Goal: Navigation & Orientation: Find specific page/section

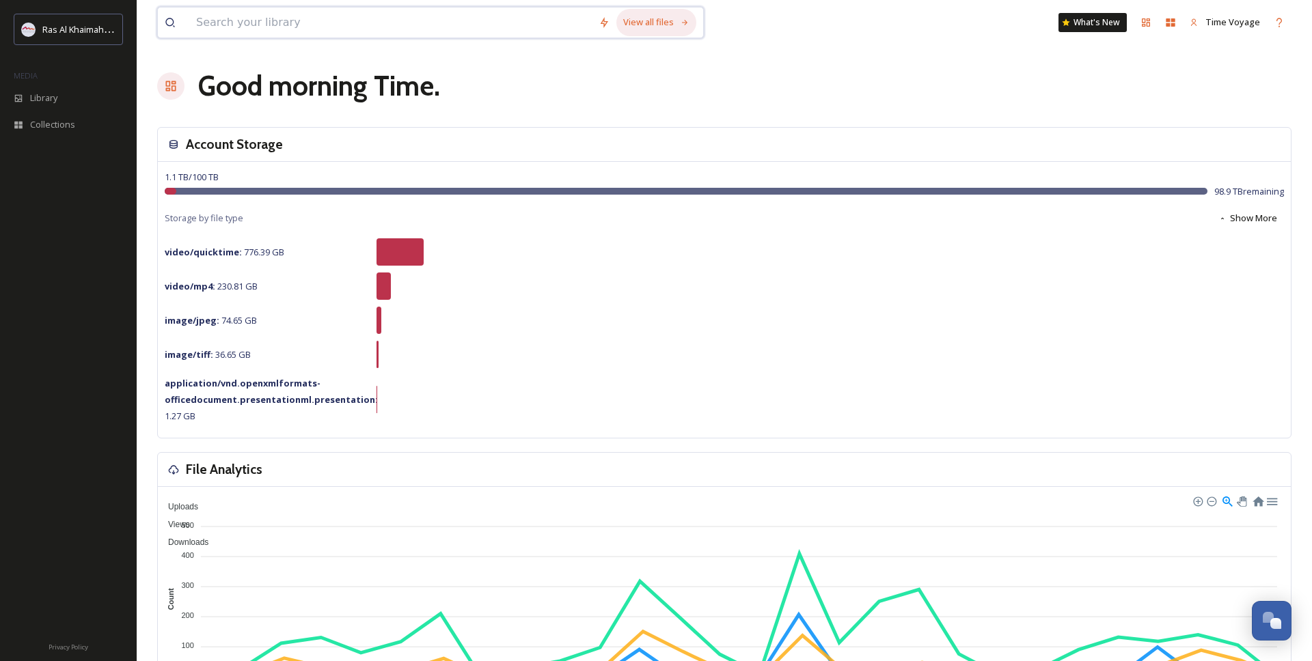
click at [663, 29] on div "View all files" at bounding box center [656, 22] width 80 height 27
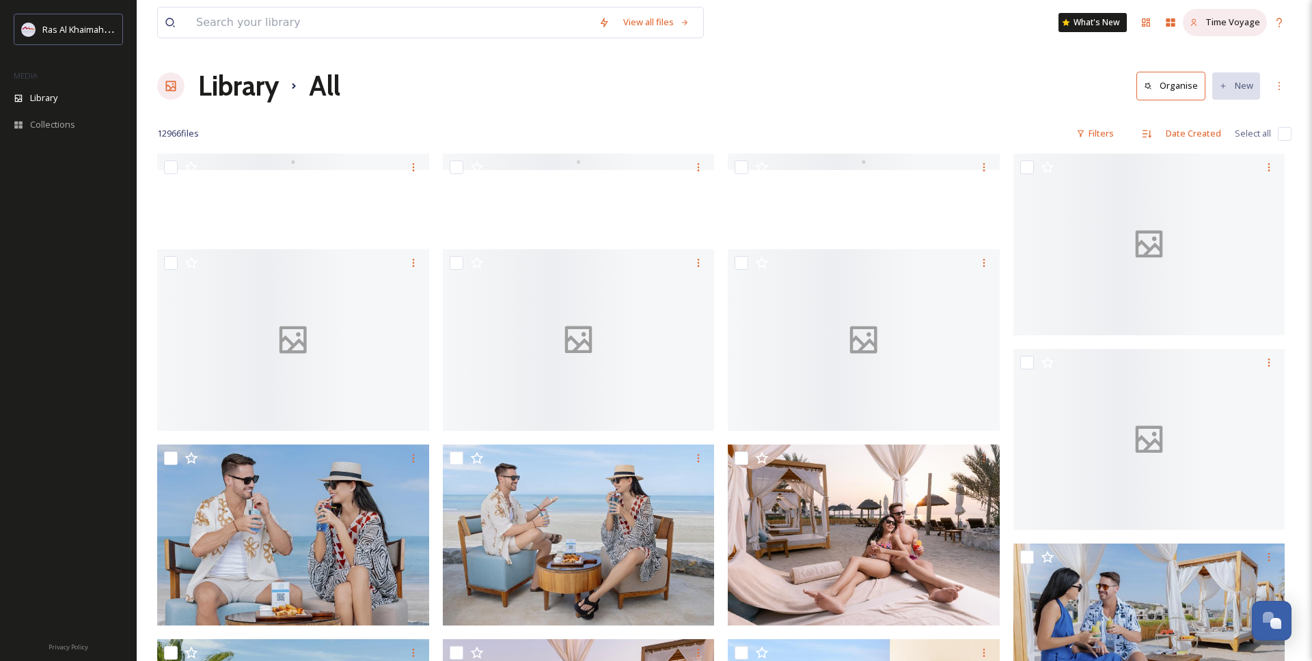
click at [1209, 23] on span "Time Voyage" at bounding box center [1232, 22] width 55 height 12
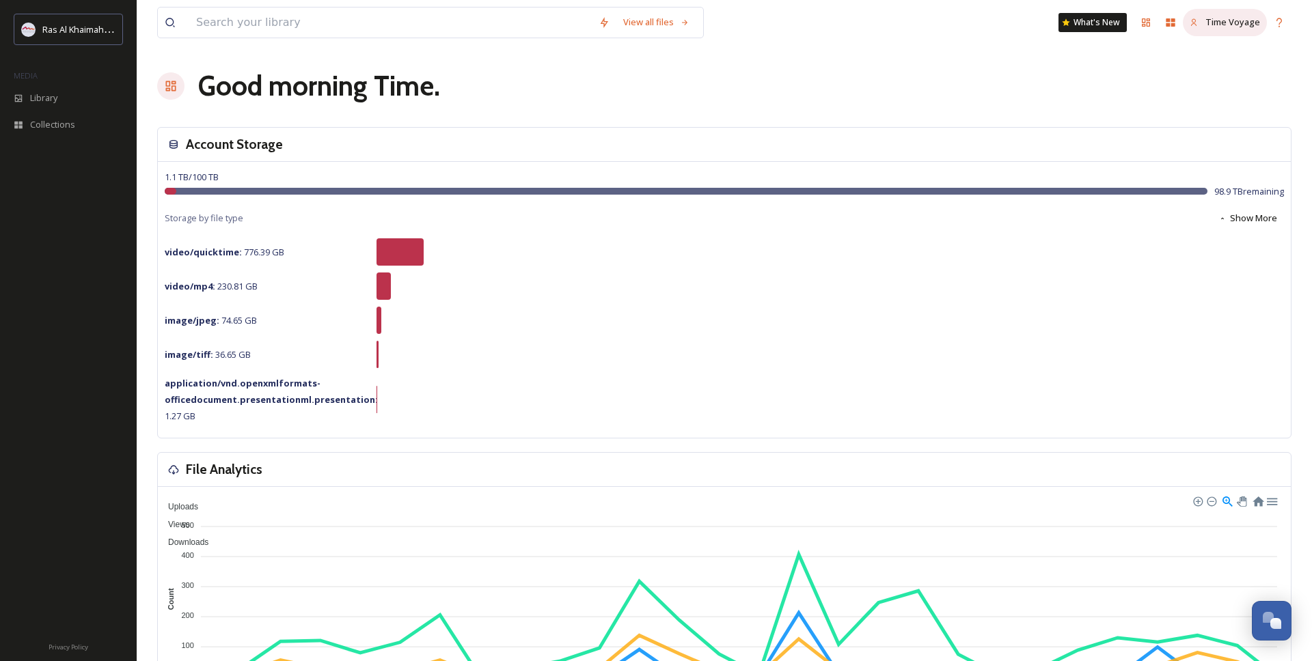
click at [1211, 26] on span "Time Voyage" at bounding box center [1232, 22] width 55 height 12
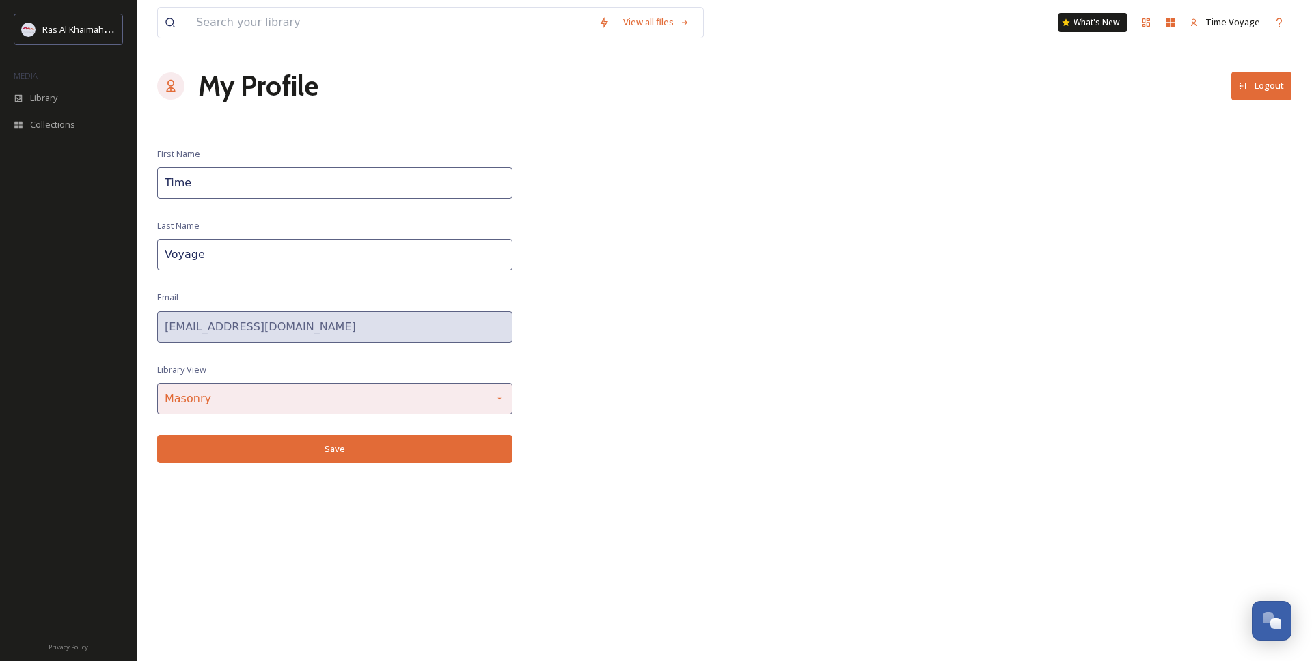
click at [282, 409] on div "Masonry" at bounding box center [334, 398] width 355 height 31
click at [1207, 21] on span "Time Voyage" at bounding box center [1232, 22] width 55 height 12
click at [178, 83] on div at bounding box center [170, 85] width 27 height 27
click at [217, 92] on h1 "My Profile" at bounding box center [258, 86] width 120 height 41
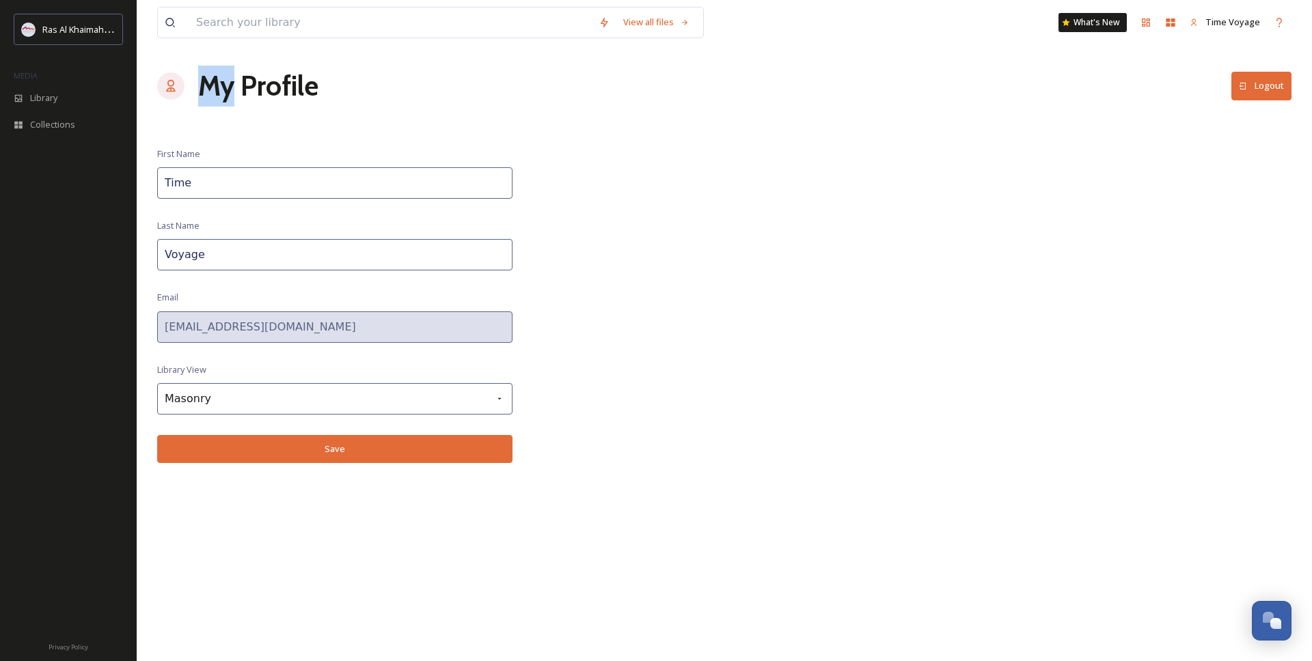
click at [217, 92] on h1 "My Profile" at bounding box center [258, 86] width 120 height 41
click at [165, 92] on icon at bounding box center [171, 86] width 14 height 14
click at [94, 33] on span "Ras Al Khaimah Tourism Development Authority" at bounding box center [138, 29] width 193 height 13
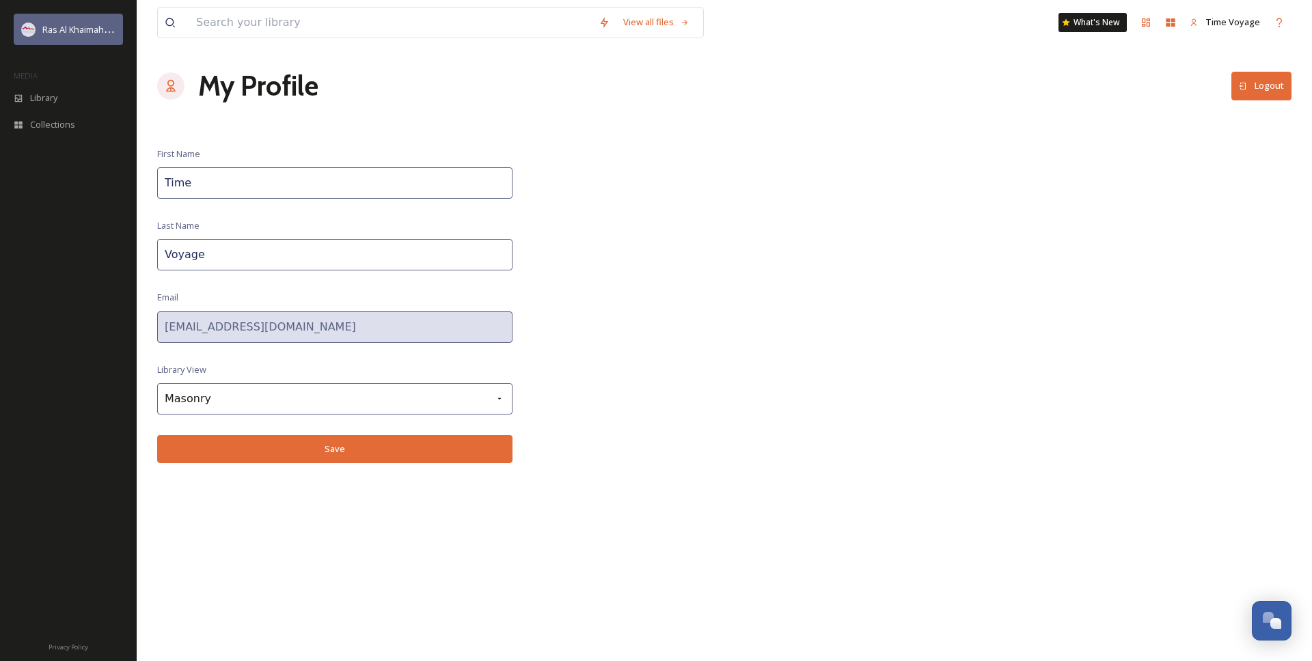
click at [33, 30] on img at bounding box center [29, 30] width 14 height 14
click at [68, 28] on span "Ras Al Khaimah Tourism Development Authority" at bounding box center [138, 29] width 193 height 13
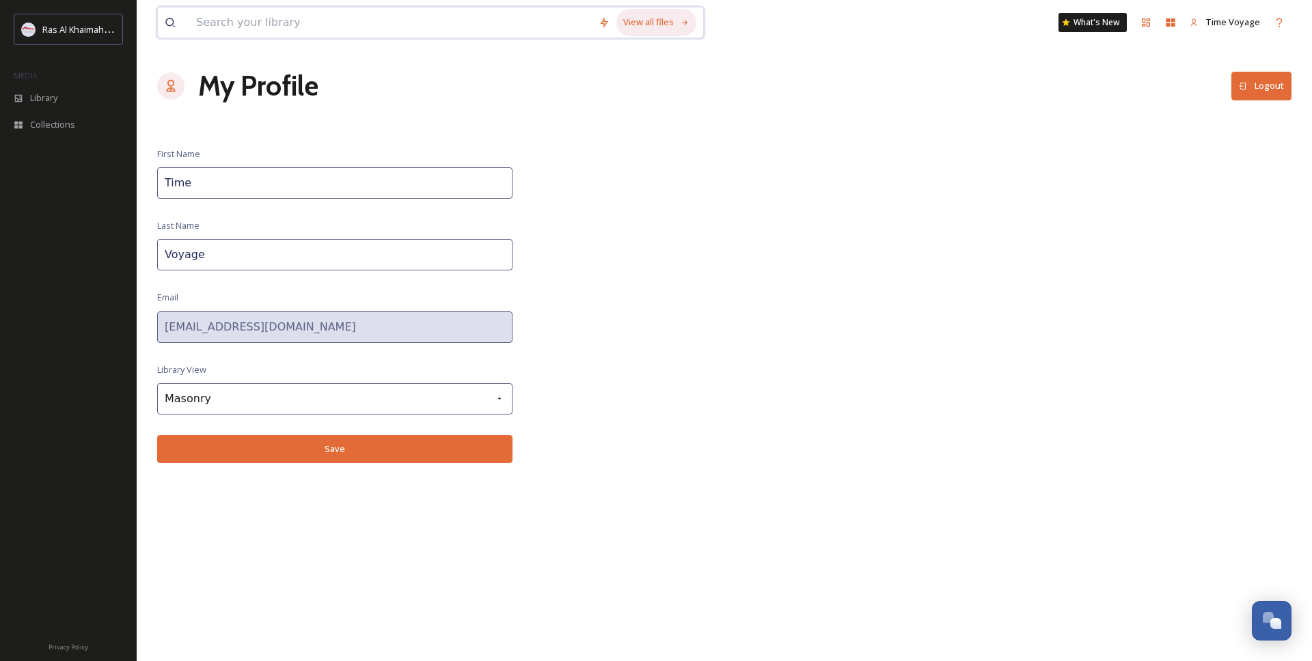
click at [673, 27] on div "View all files" at bounding box center [656, 22] width 80 height 27
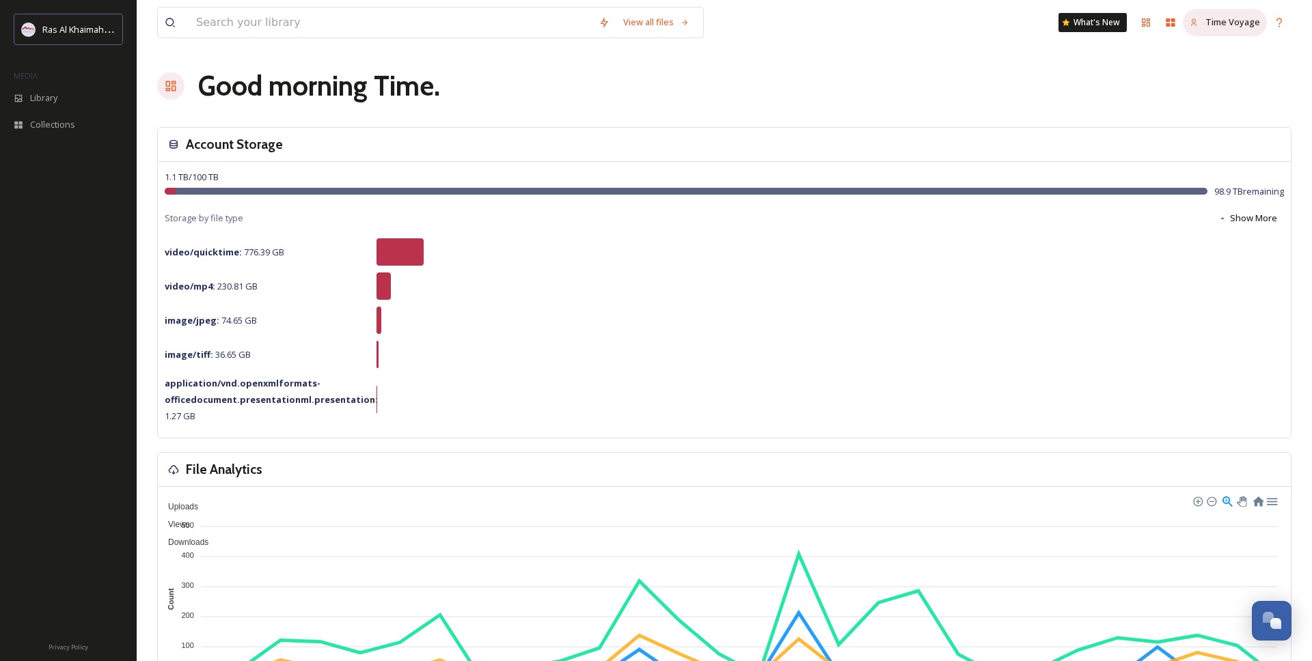
click at [1188, 21] on div "Time Voyage" at bounding box center [1225, 22] width 84 height 27
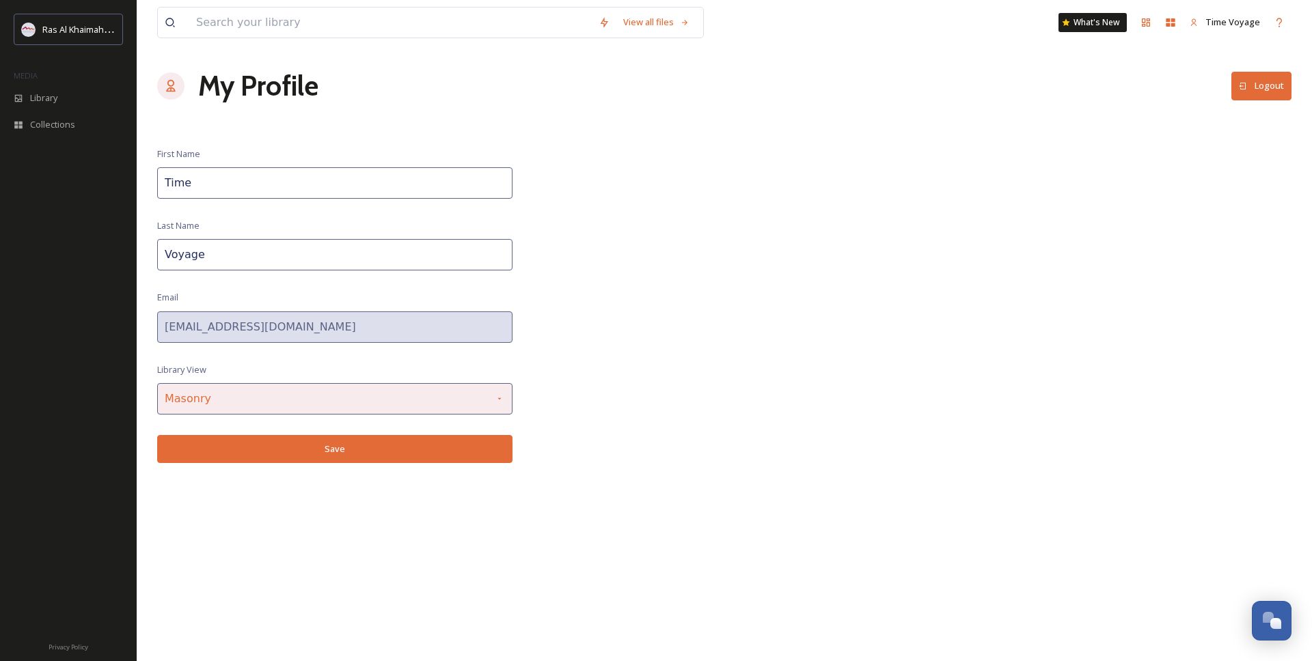
click at [374, 399] on div "Masonry" at bounding box center [334, 398] width 355 height 31
click at [176, 98] on div at bounding box center [170, 85] width 27 height 27
click at [224, 96] on h1 "My Profile" at bounding box center [258, 86] width 120 height 41
click at [686, 20] on icon at bounding box center [685, 22] width 9 height 9
